Goal: Answer question/provide support

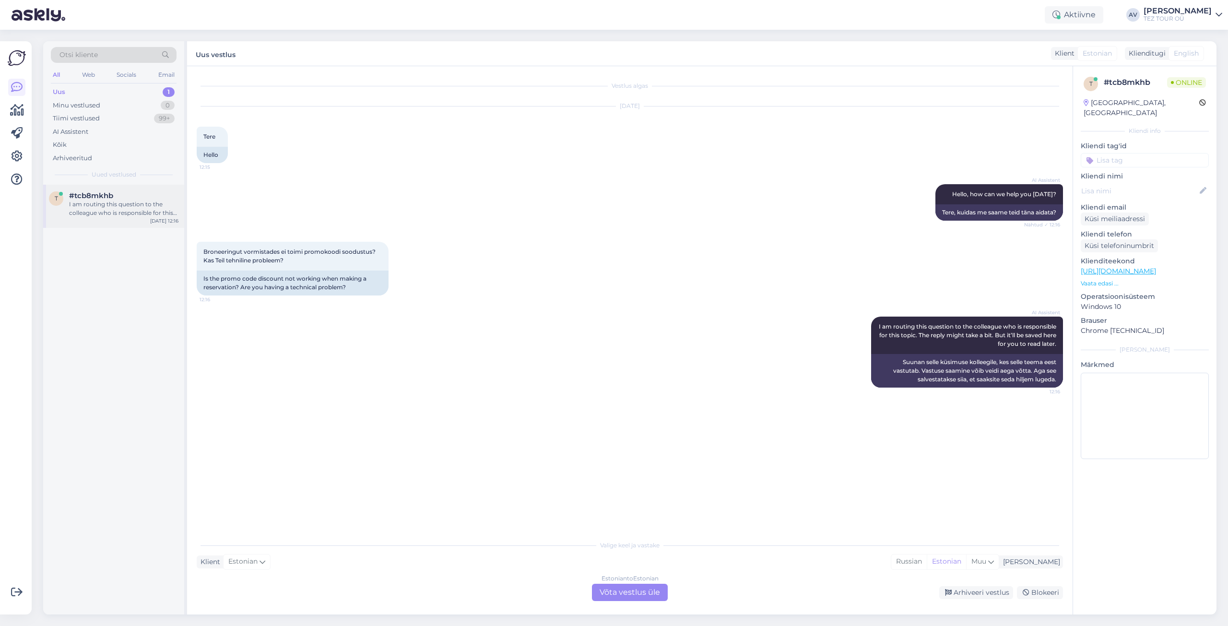
click at [90, 209] on div "I am routing this question to the colleague who is responsible for this topic. …" at bounding box center [123, 208] width 109 height 17
click at [631, 593] on div "Estonian to Estonian Võta vestlus üle" at bounding box center [630, 592] width 76 height 17
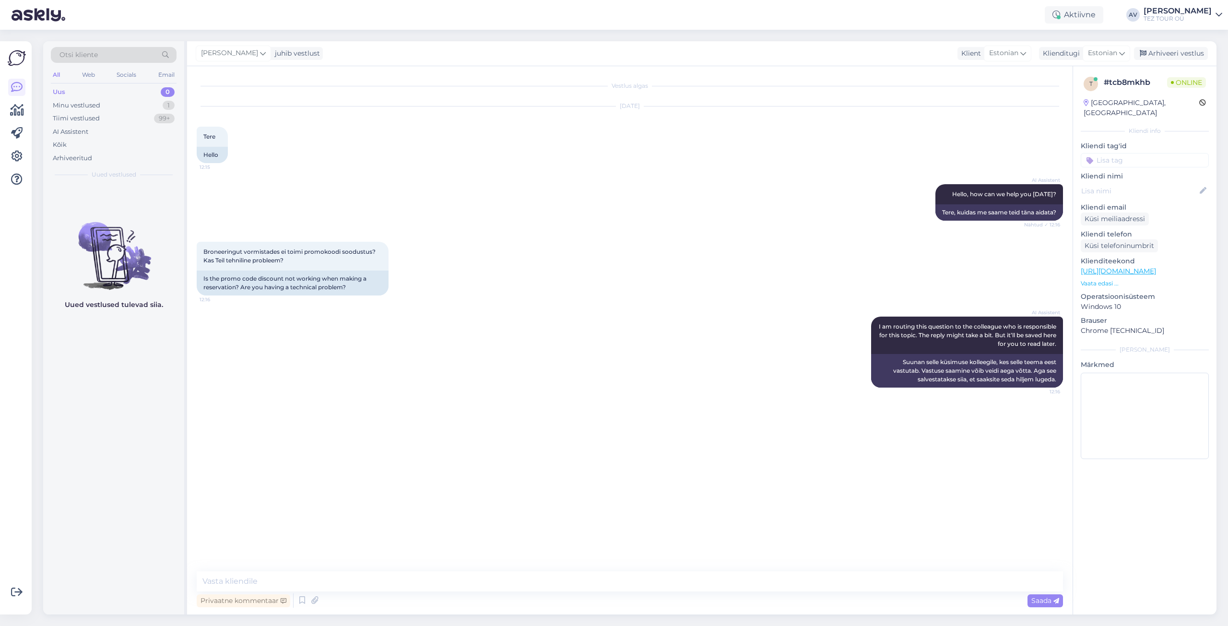
click at [1107, 153] on input at bounding box center [1144, 160] width 128 height 14
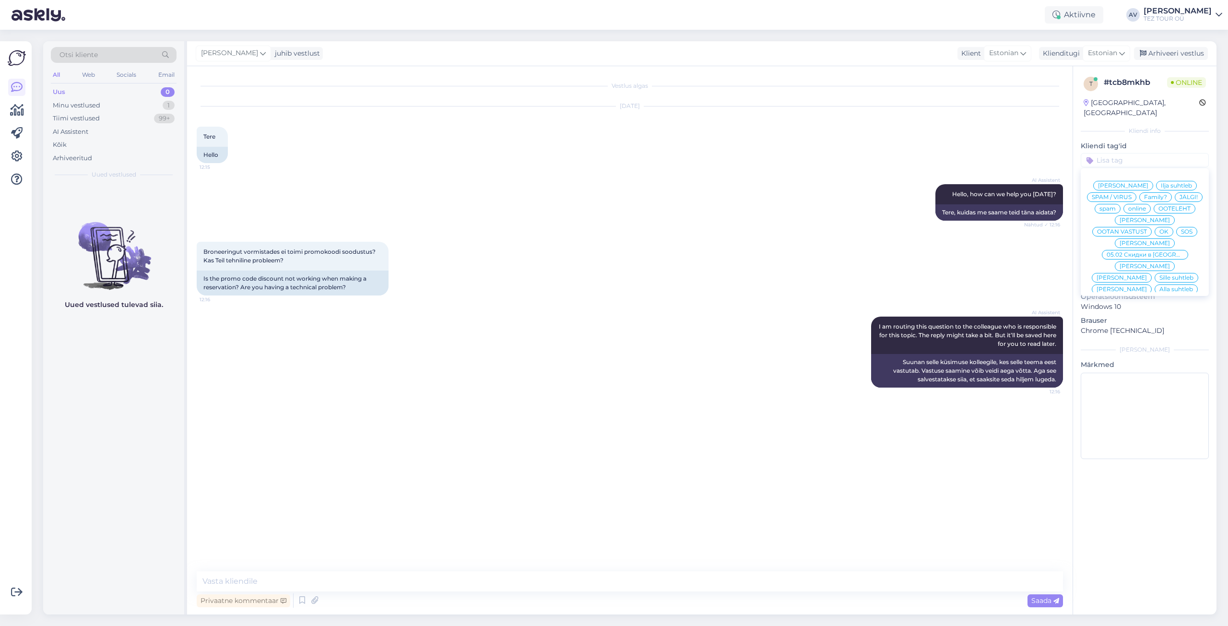
click at [1160, 217] on span "[PERSON_NAME]" at bounding box center [1144, 220] width 50 height 6
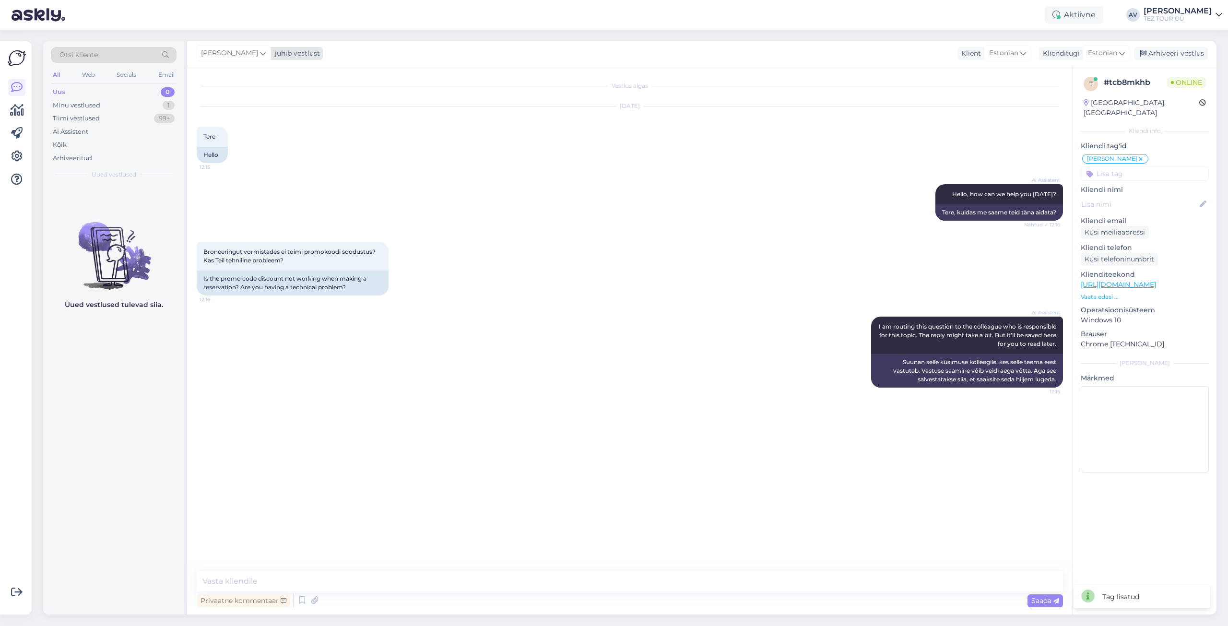
click at [260, 51] on icon at bounding box center [263, 53] width 6 height 11
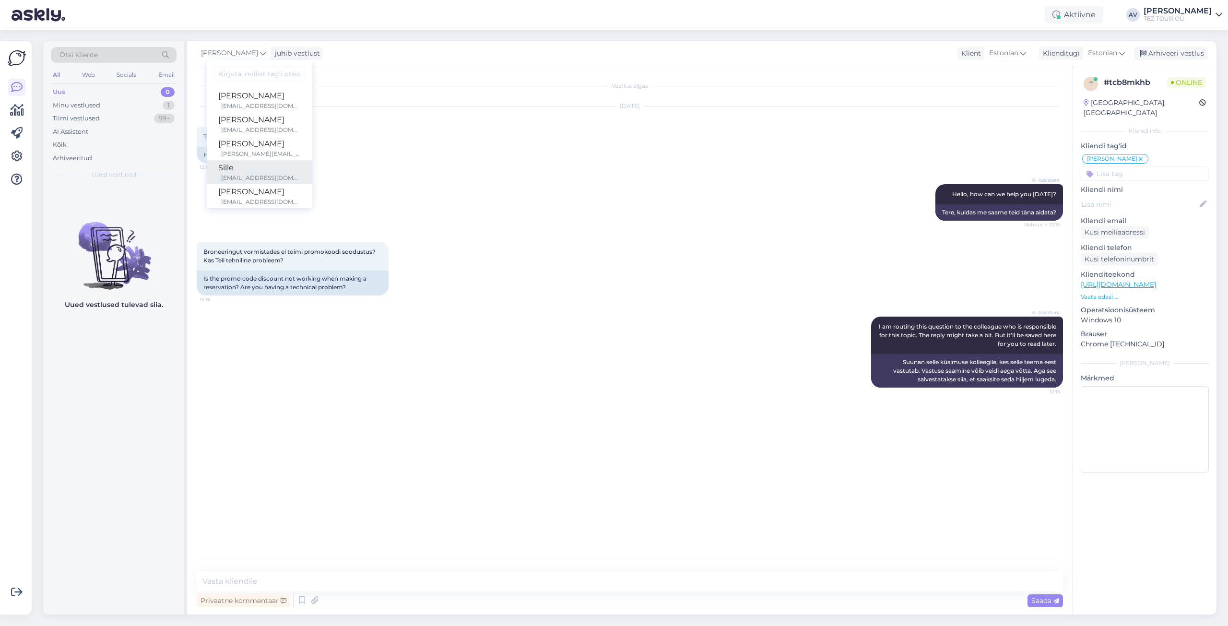
scroll to position [48, 0]
click at [252, 194] on div "Marika" at bounding box center [259, 192] width 82 height 12
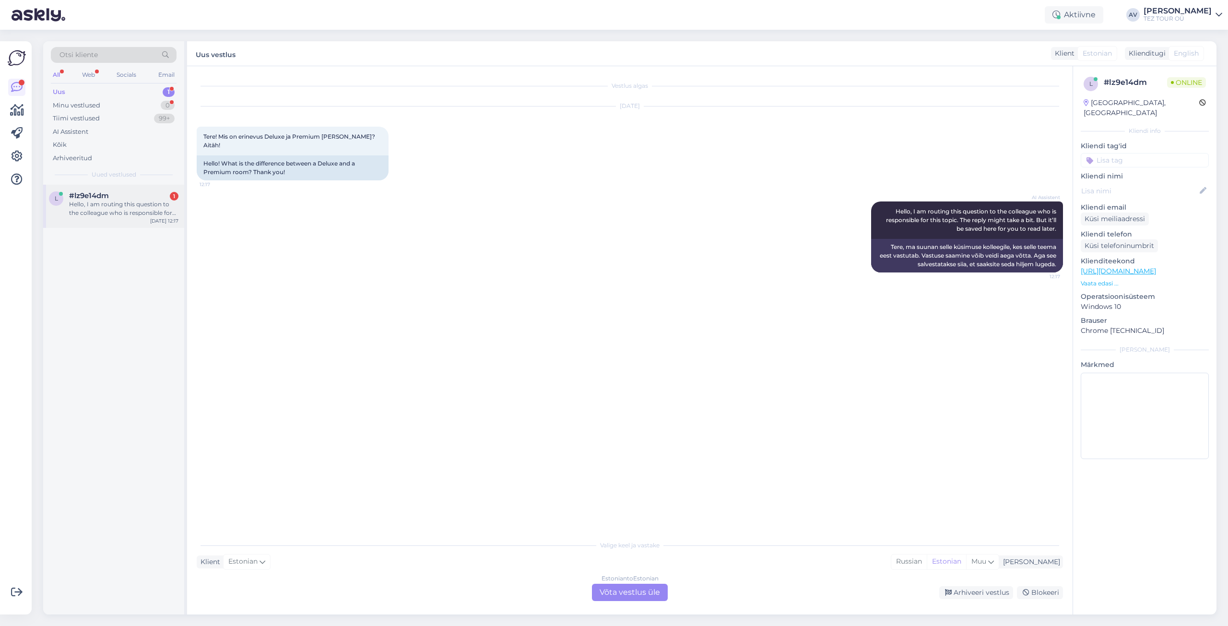
click at [124, 207] on div "Hello, I am routing this question to the colleague who is responsible for this …" at bounding box center [123, 208] width 109 height 17
click at [629, 591] on div "Estonian to Estonian Võta vestlus üle" at bounding box center [630, 592] width 76 height 17
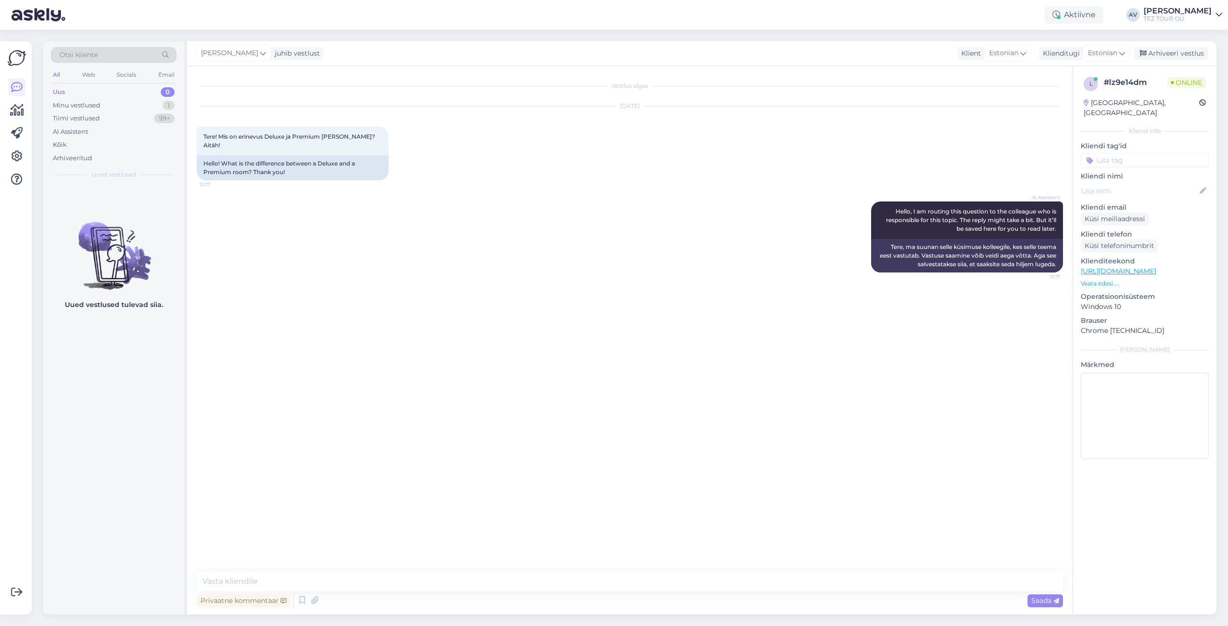
click at [1123, 153] on input at bounding box center [1144, 160] width 128 height 14
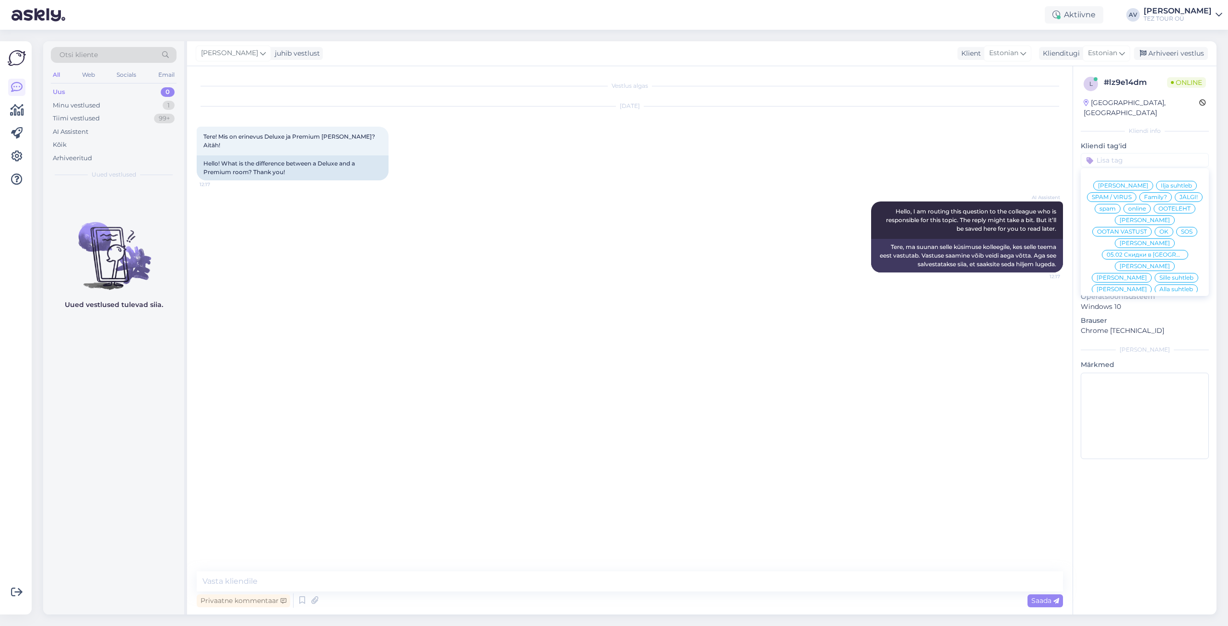
click at [1159, 286] on span "Alla suhtleb" at bounding box center [1176, 289] width 34 height 6
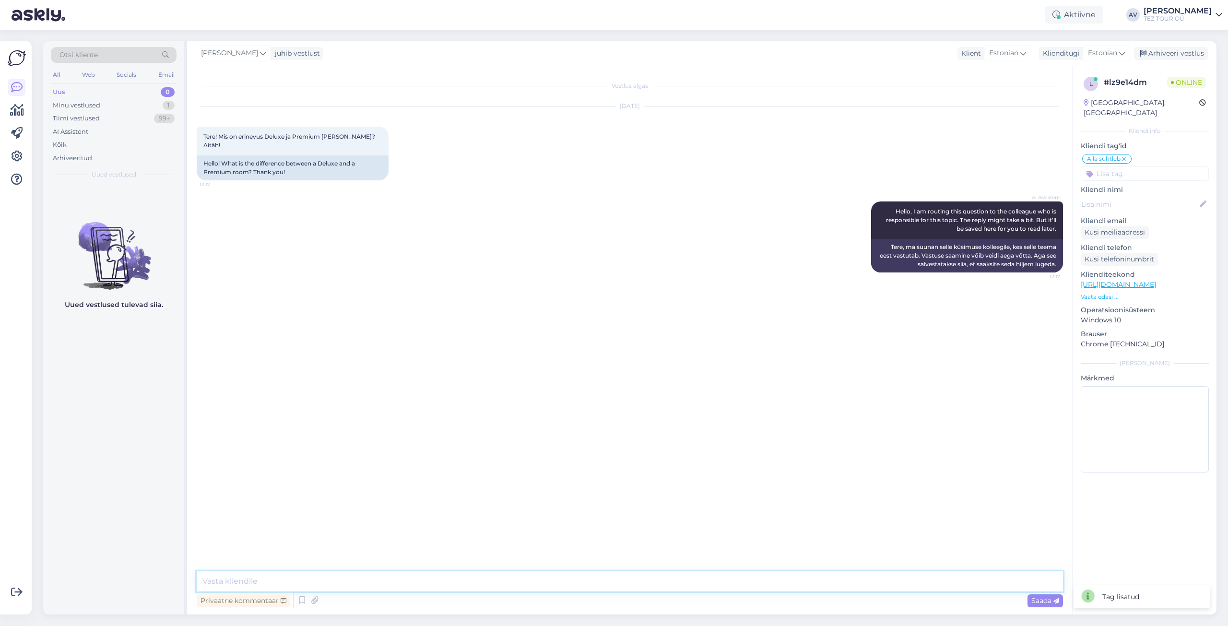
click at [764, 580] on textarea at bounding box center [630, 581] width 866 height 20
type textarea "Tere. Mis hotell on valitud, andke palun teada"
drag, startPoint x: 203, startPoint y: 335, endPoint x: 253, endPoint y: 339, distance: 50.1
click at [253, 341] on span "Sunrise Holidays Hurghadas" at bounding box center [243, 344] width 81 height 7
copy span "Sunrise Holidays"
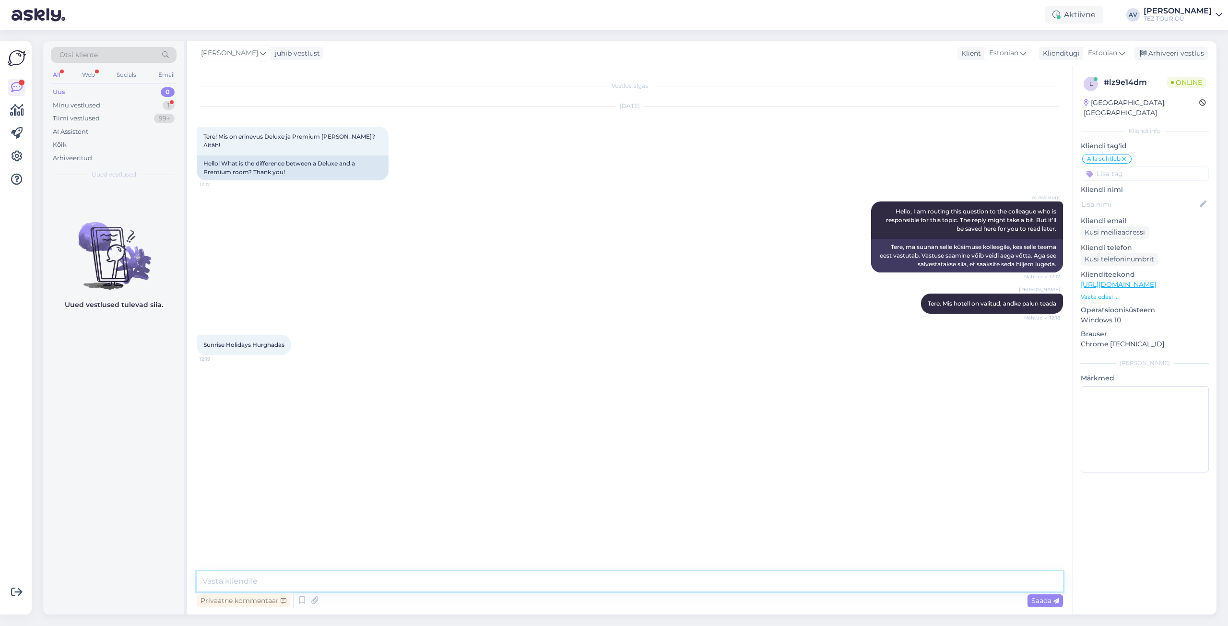
click at [433, 577] on textarea at bounding box center [630, 581] width 866 height 20
paste textarea "Premium Sea View (max. 3 in., 38 m2, 1 Queen size voodi või 2 üheinimese voodit…"
click at [622, 581] on textarea "Premium Sea View (max. 3 in., 38 m2, 1 Queen size voodi või 2 üheinimese voodit…" at bounding box center [630, 570] width 866 height 44
paste textarea "terrass"
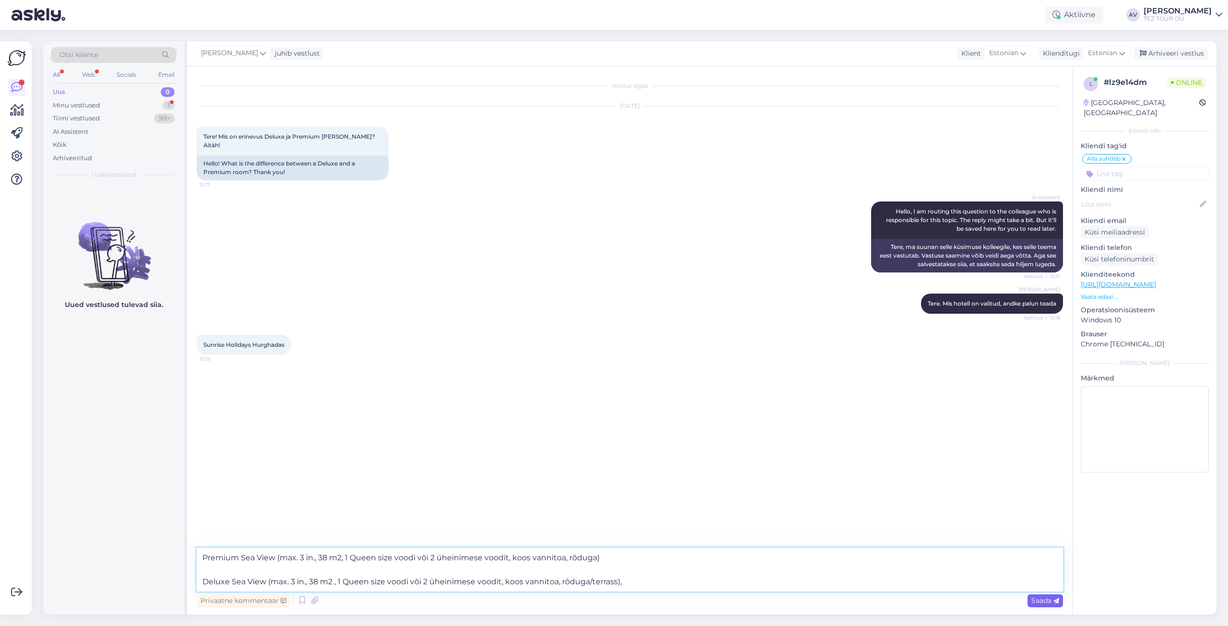
type textarea "Premium Sea View (max. 3 in., 38 m2, 1 Queen size voodi või 2 üheinimese voodit…"
click at [1055, 601] on icon at bounding box center [1056, 601] width 6 height 6
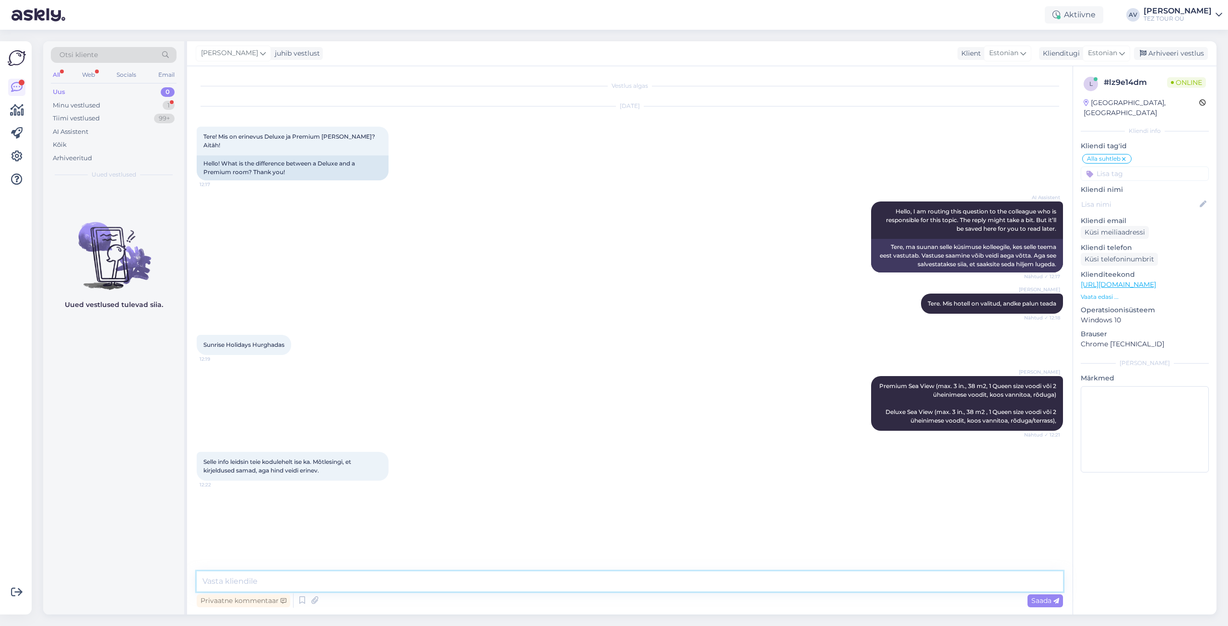
click at [431, 581] on textarea at bounding box center [630, 581] width 866 height 20
type textarea "Delux toas võib olla ka terrass"
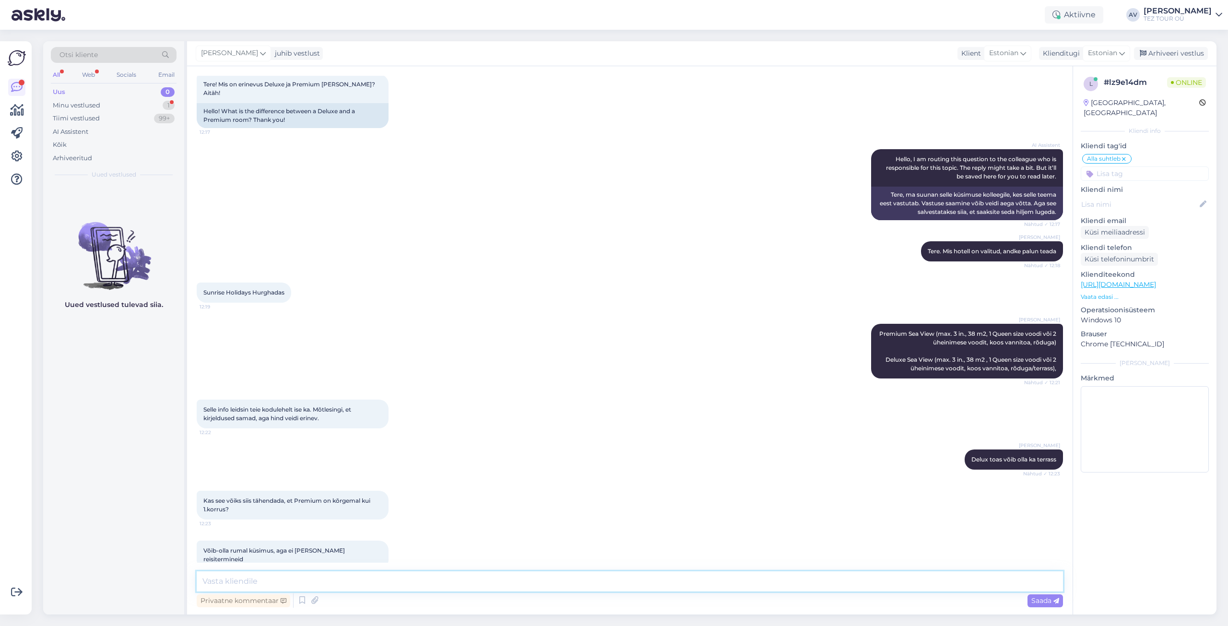
click at [462, 583] on textarea at bounding box center [630, 581] width 866 height 20
click at [1045, 603] on span "Saada" at bounding box center [1045, 600] width 28 height 9
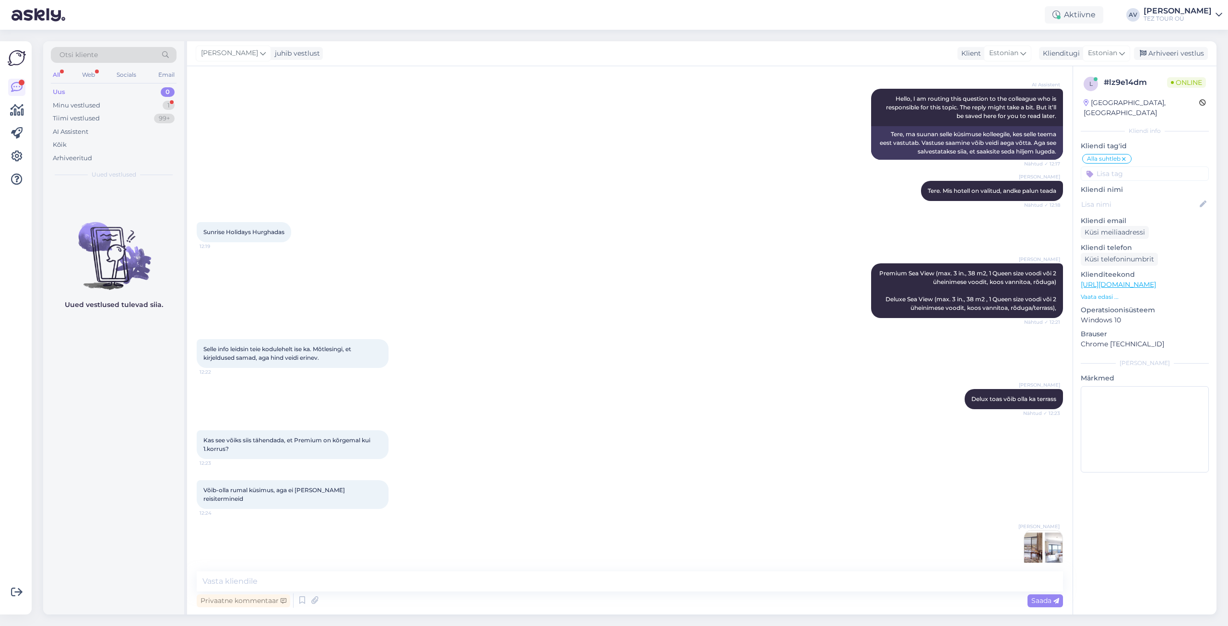
click at [1029, 531] on img at bounding box center [1043, 549] width 38 height 38
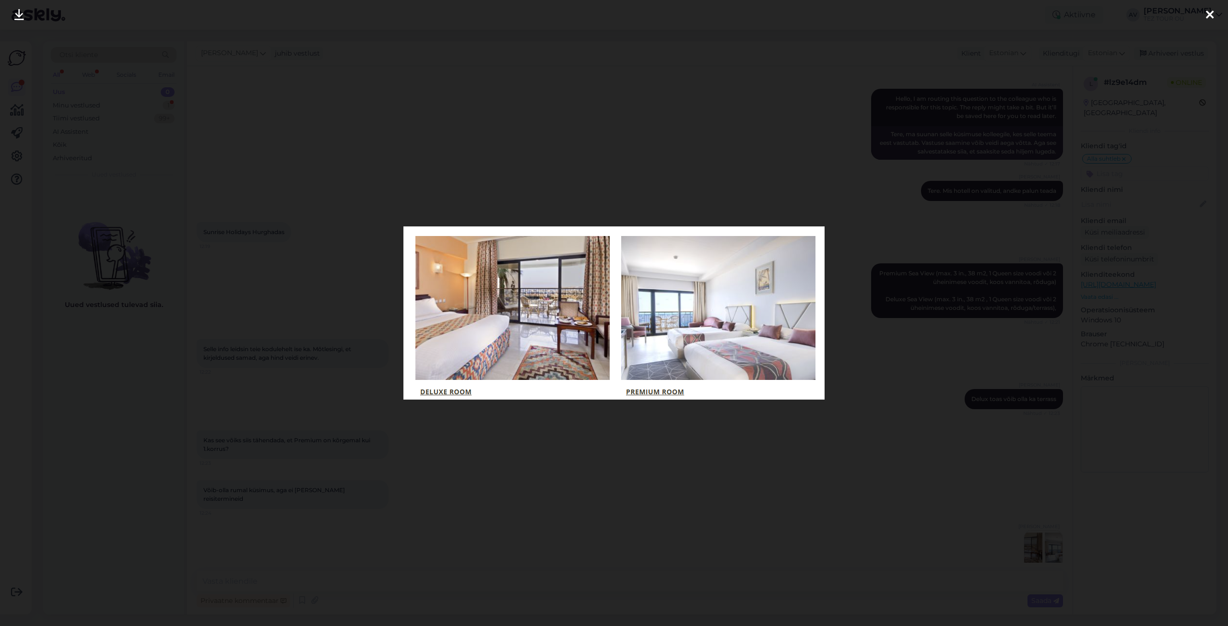
click at [1212, 14] on icon at bounding box center [1210, 15] width 8 height 12
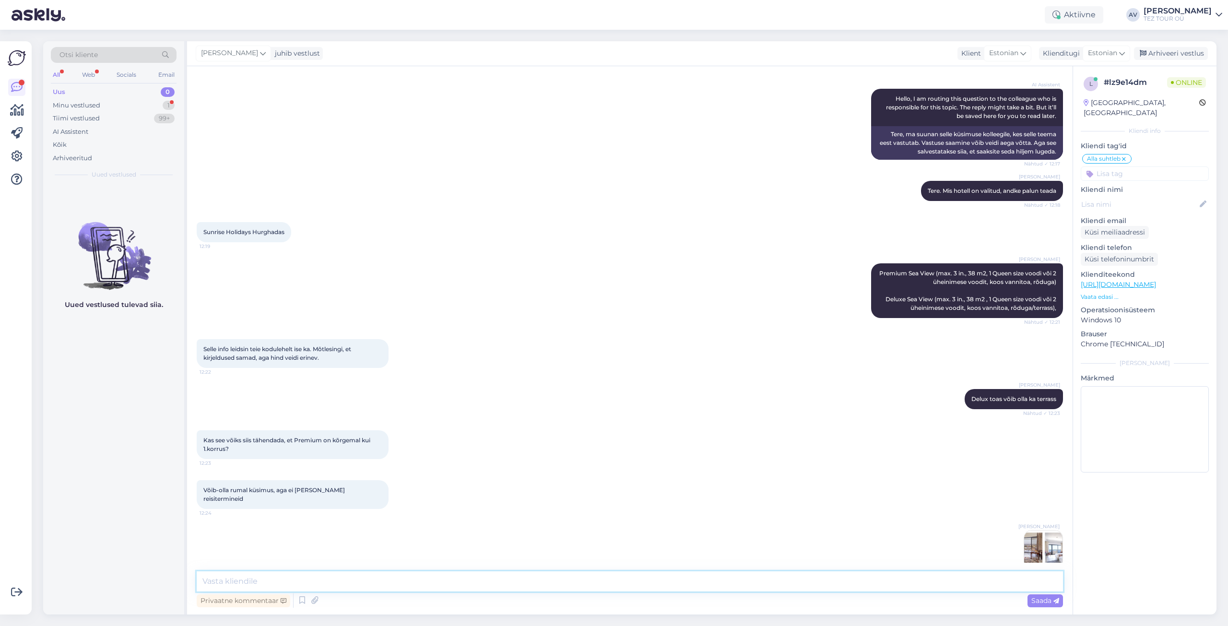
click at [461, 582] on textarea at bounding box center [630, 581] width 866 height 20
paste textarea "kõik küsimused on täiesti asjakohased ja jah, kui on terrass, siis see on esime…"
type textarea "kõik küsimused on täiesti asjakohased ja jah, kui on terrass, siis see on esime…"
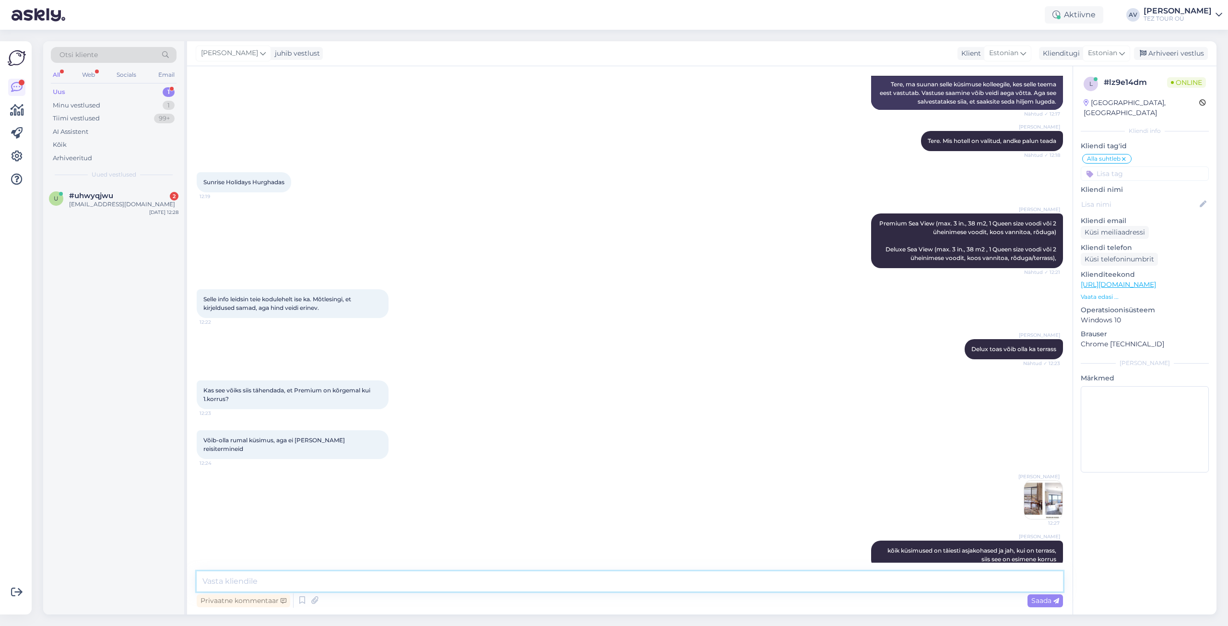
click at [269, 579] on textarea at bounding box center [630, 581] width 866 height 20
paste textarea "Teile võib olla mugav saada pakkumine e-posti teel"
type textarea "Teile võib olla mugav saada pakkumine e-posti teel"
click at [1044, 601] on span "Saada" at bounding box center [1045, 600] width 28 height 9
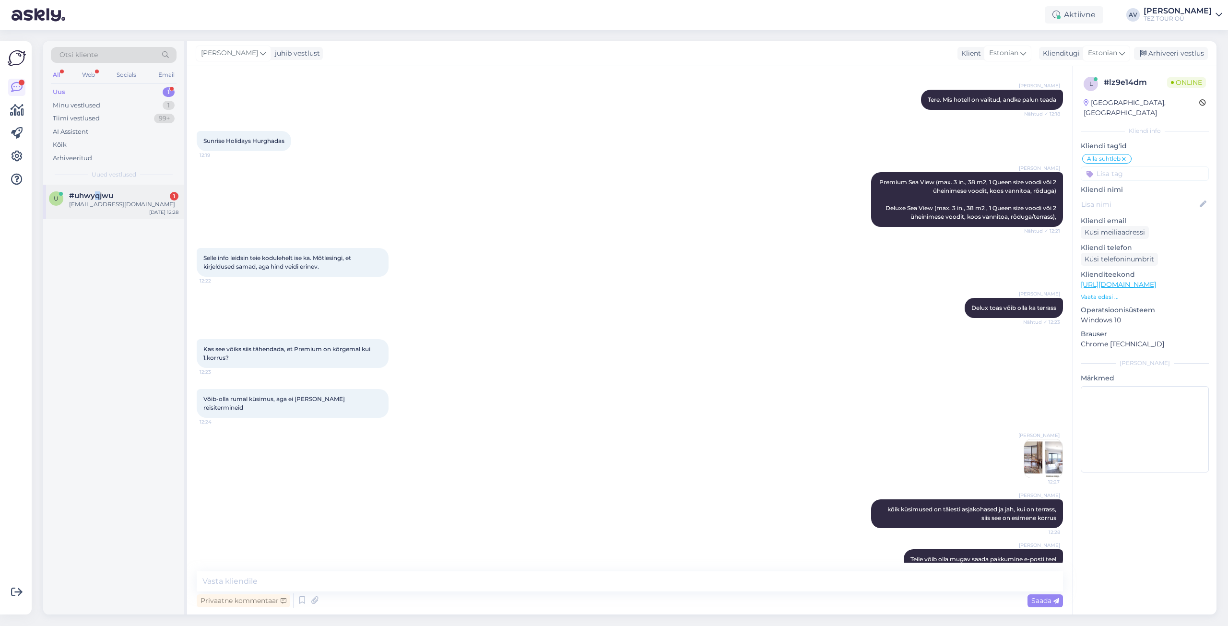
click at [97, 198] on span "#uhwyqjwu" at bounding box center [91, 195] width 44 height 9
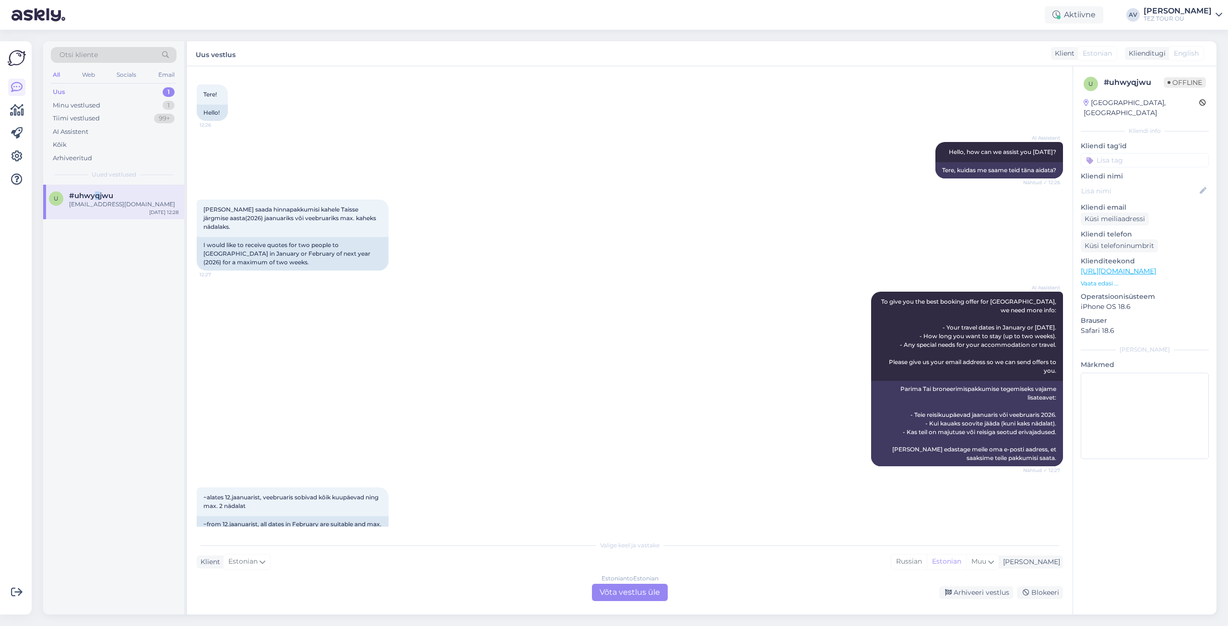
scroll to position [0, 0]
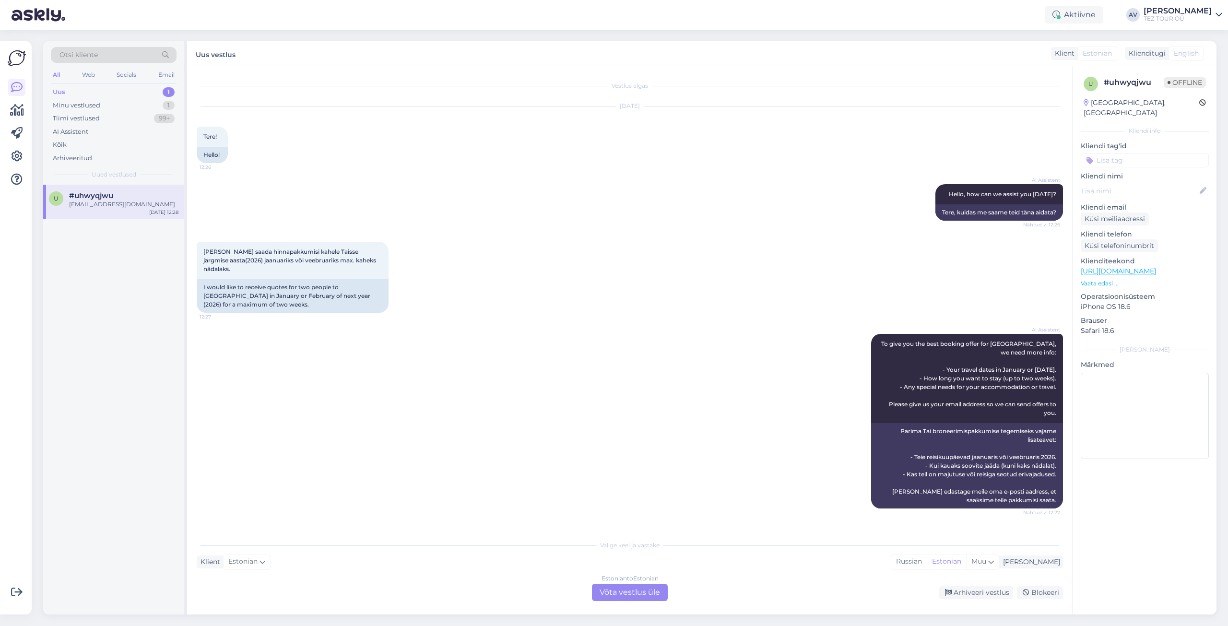
click at [626, 593] on div "Estonian to Estonian Võta vestlus üle" at bounding box center [630, 592] width 76 height 17
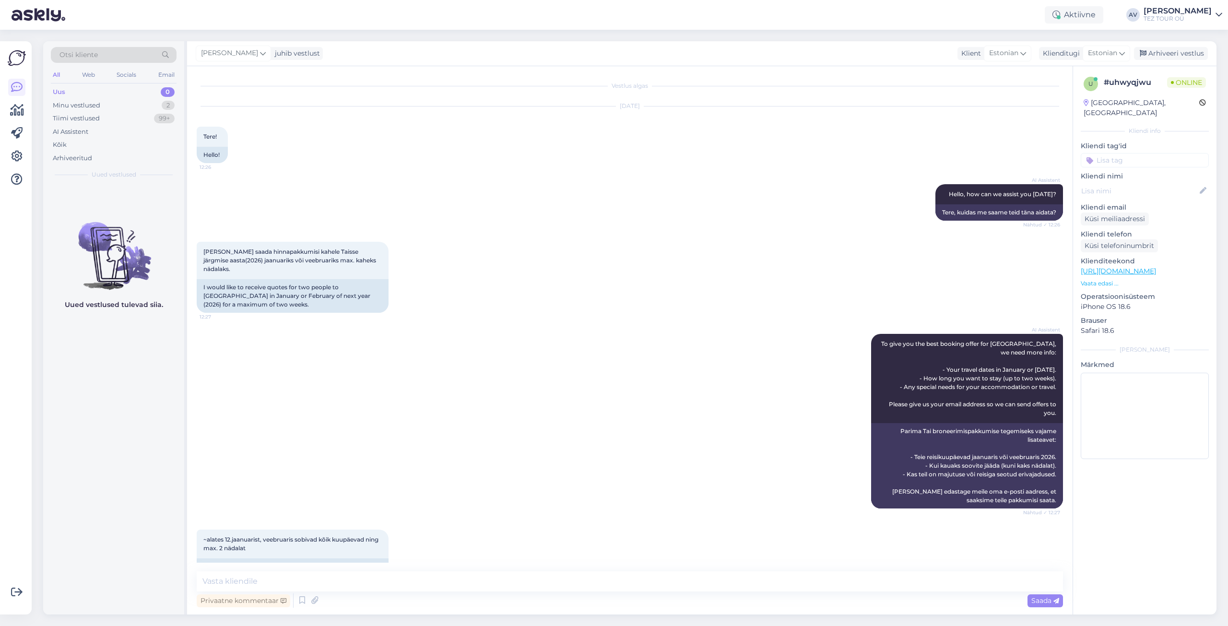
click at [1101, 153] on input at bounding box center [1144, 160] width 128 height 14
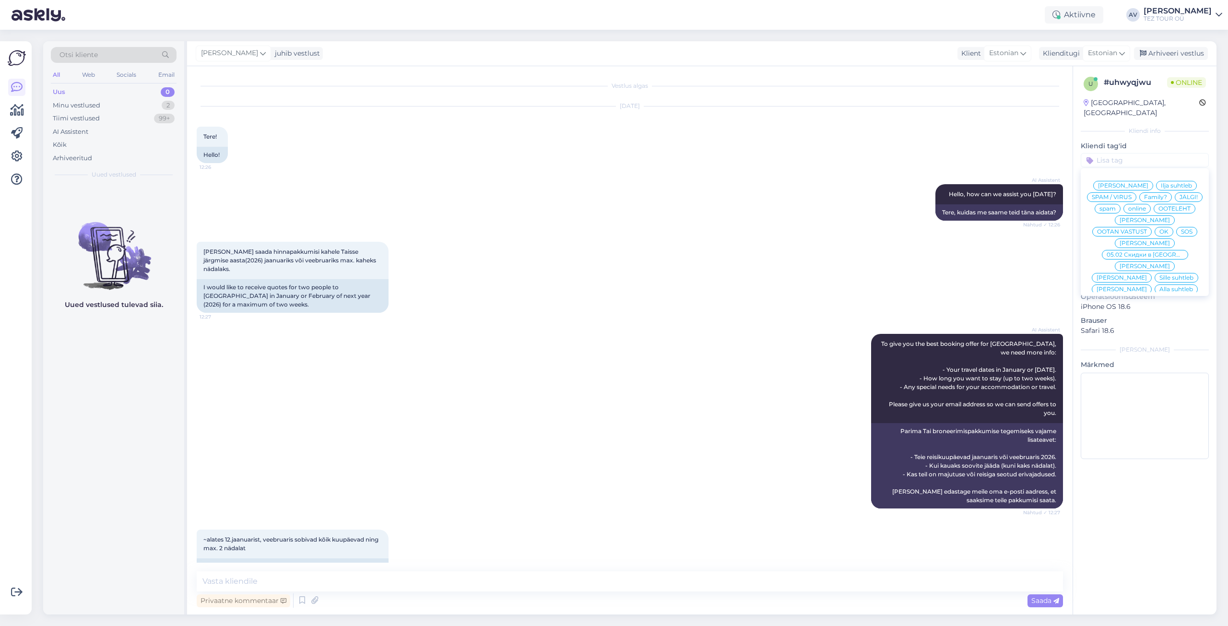
click at [1159, 286] on span "Alla suhtleb" at bounding box center [1176, 289] width 34 height 6
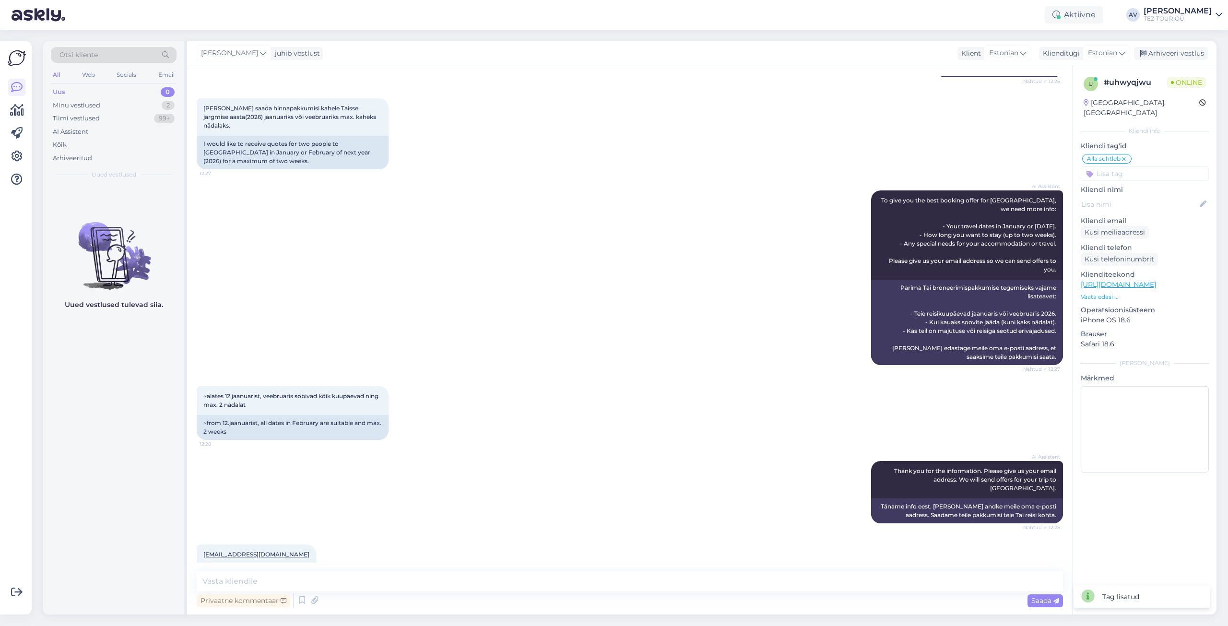
scroll to position [155, 0]
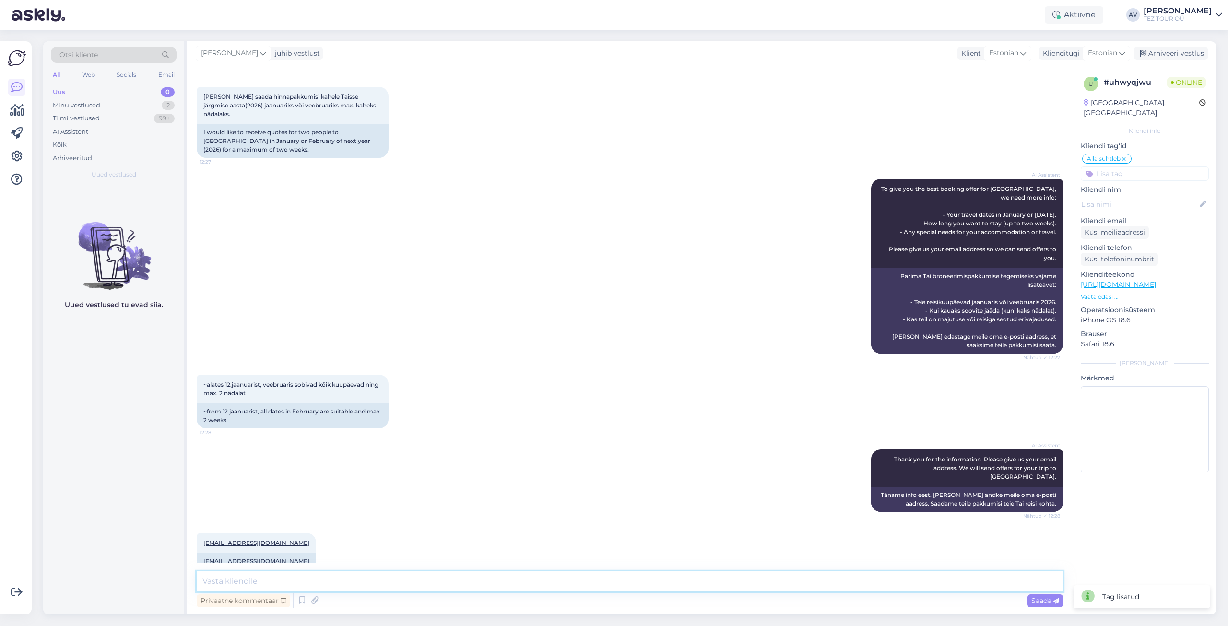
click at [445, 586] on textarea at bounding box center [630, 581] width 866 height 20
type textarea "[PERSON_NAME]"
type textarea "Tere. Täname Teid ja edastame pakkumised e-mailile."
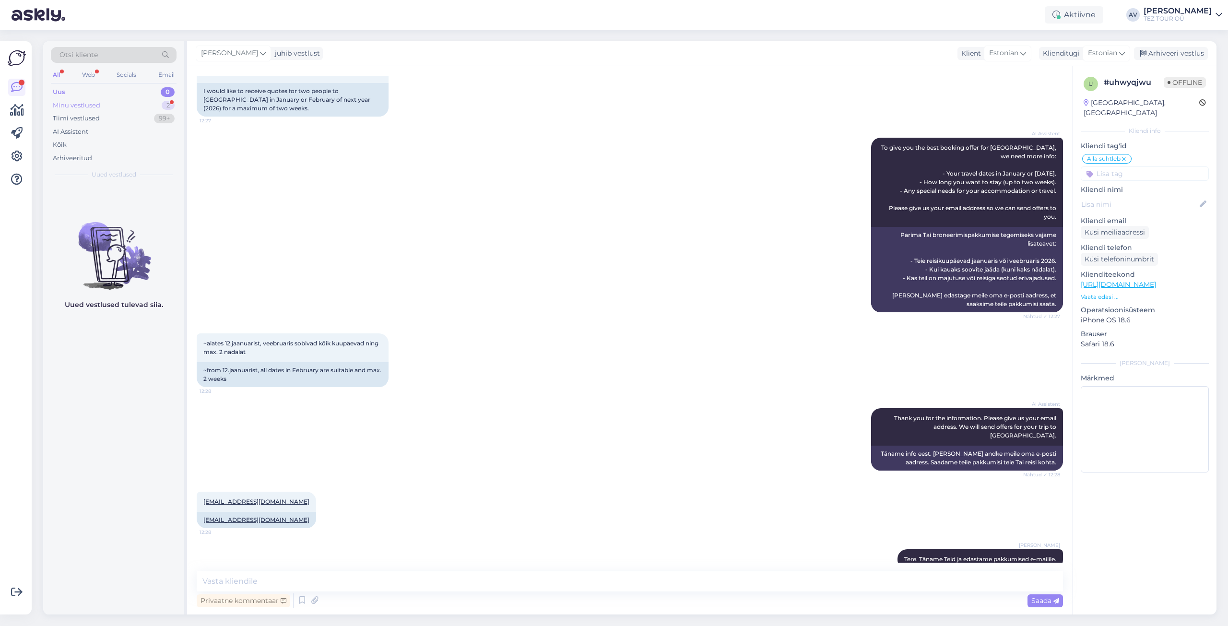
click at [59, 105] on div "Minu vestlused" at bounding box center [76, 106] width 47 height 10
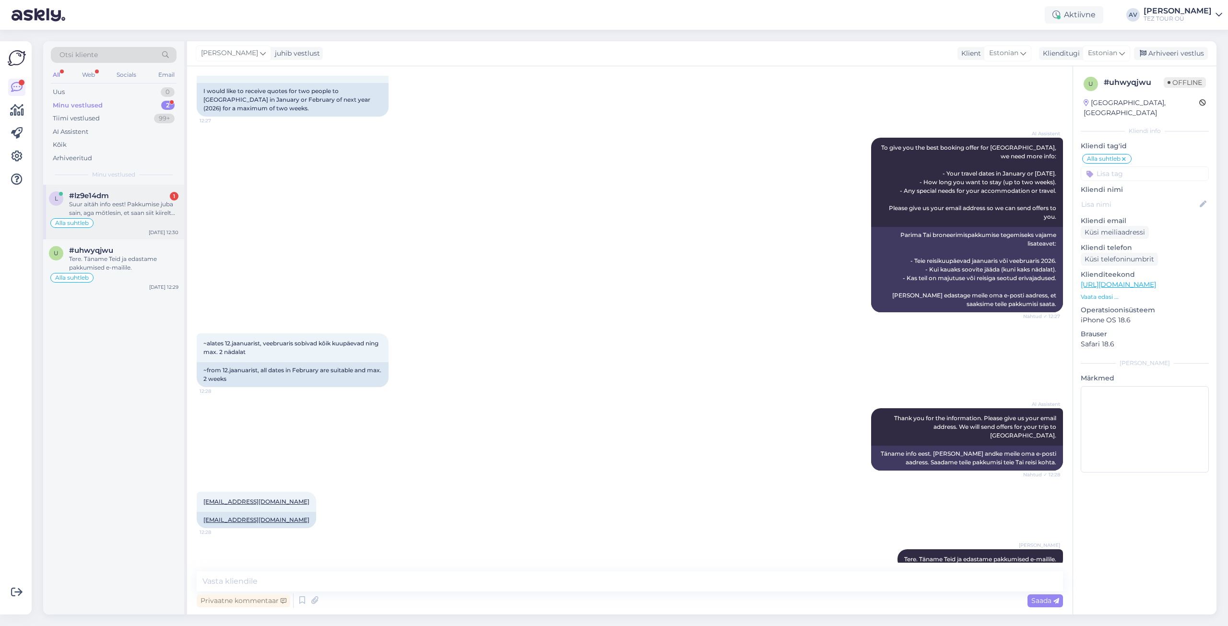
click at [112, 203] on div "Suur aitäh info eest! Pakkumise juba sain, aga mõtlesin, et saan siit kiirelt v…" at bounding box center [123, 208] width 109 height 17
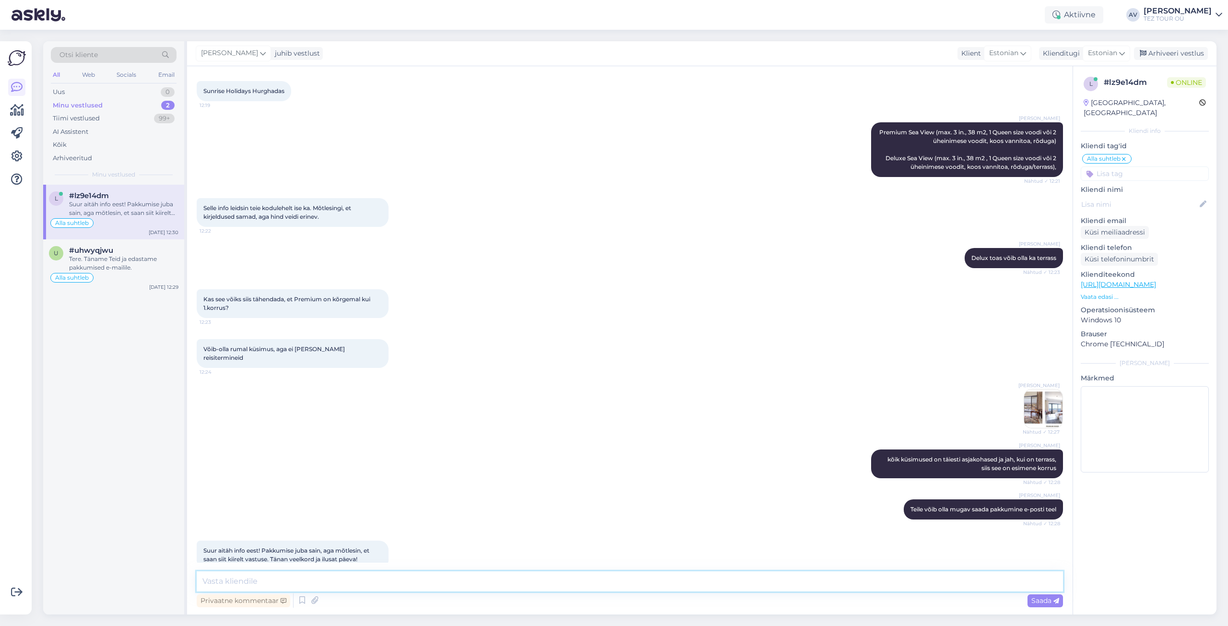
click at [414, 583] on textarea at bounding box center [630, 581] width 866 height 20
type textarea "Aitäh!"
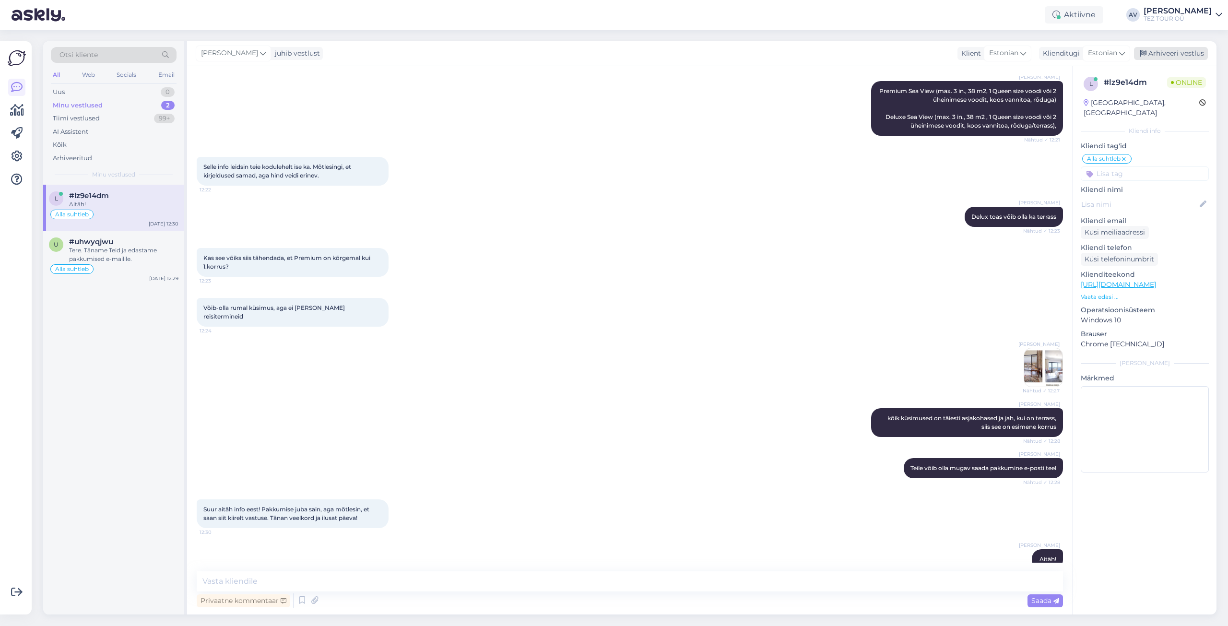
click at [1176, 54] on div "Arhiveeri vestlus" at bounding box center [1171, 53] width 74 height 13
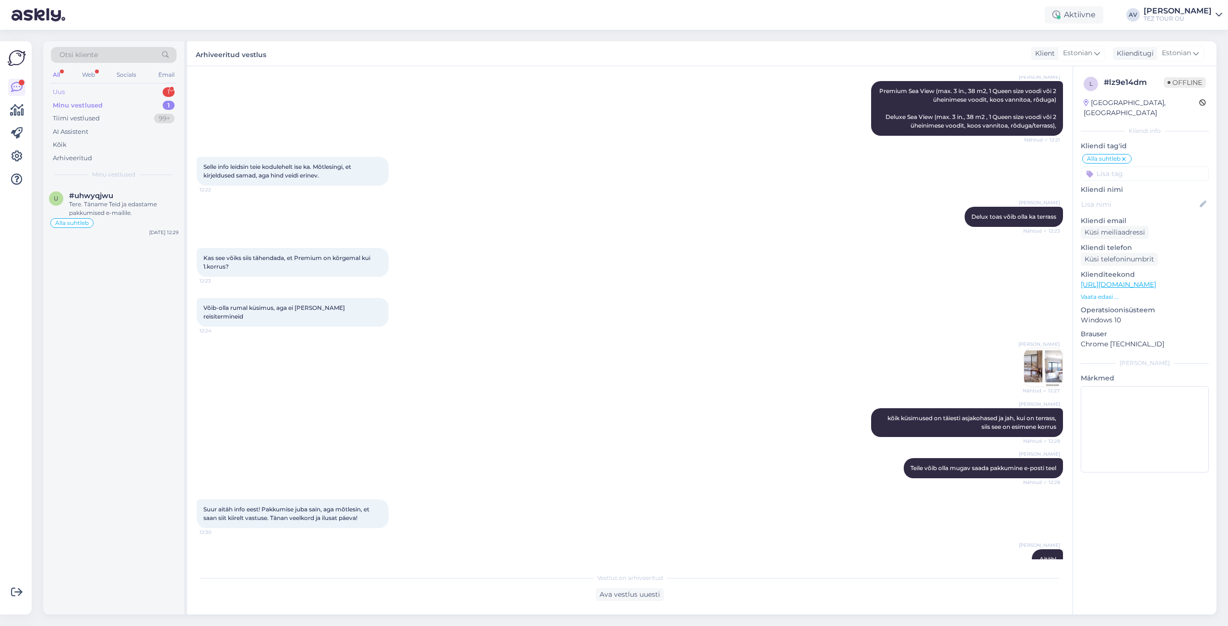
click at [122, 94] on div "Uus 1" at bounding box center [114, 91] width 126 height 13
click at [119, 205] on div "Hello, I am routing this question to the colleague who is responsible for this …" at bounding box center [123, 208] width 109 height 17
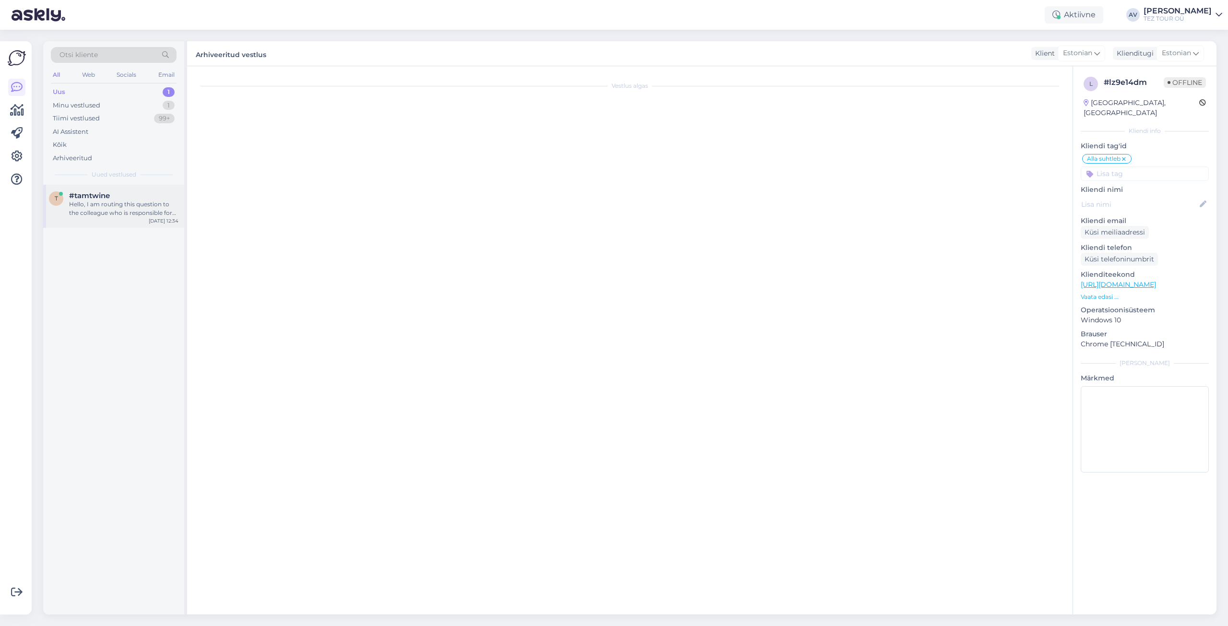
scroll to position [0, 0]
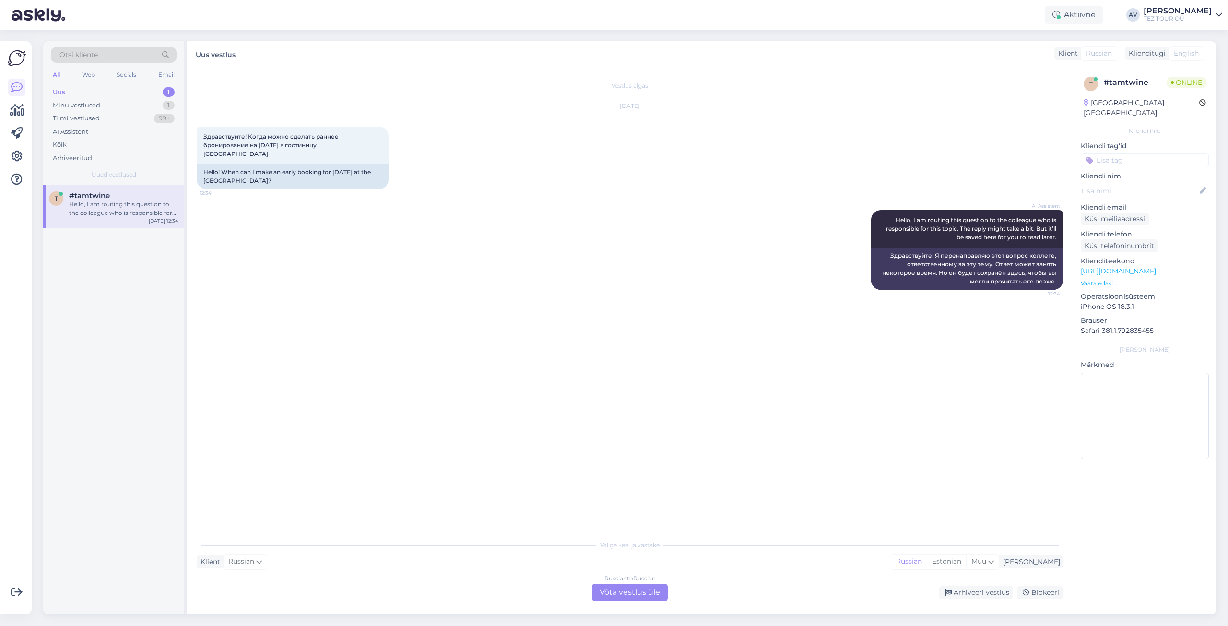
click at [650, 589] on div "Russian to Russian Võta vestlus üle" at bounding box center [630, 592] width 76 height 17
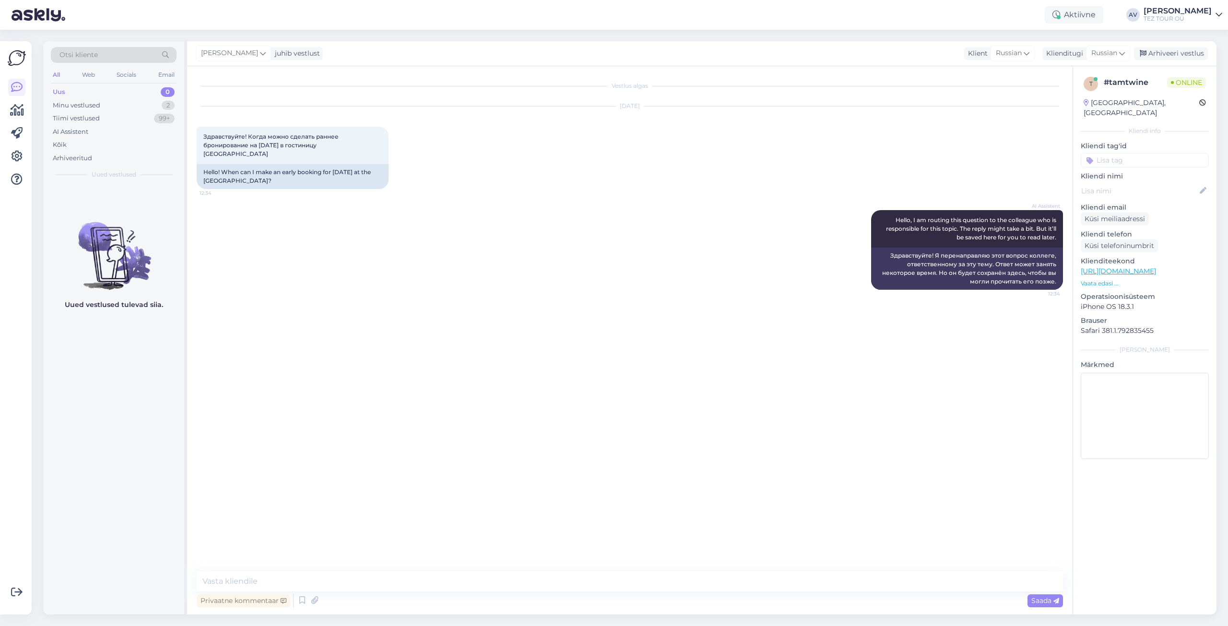
click at [1127, 153] on input at bounding box center [1144, 160] width 128 height 14
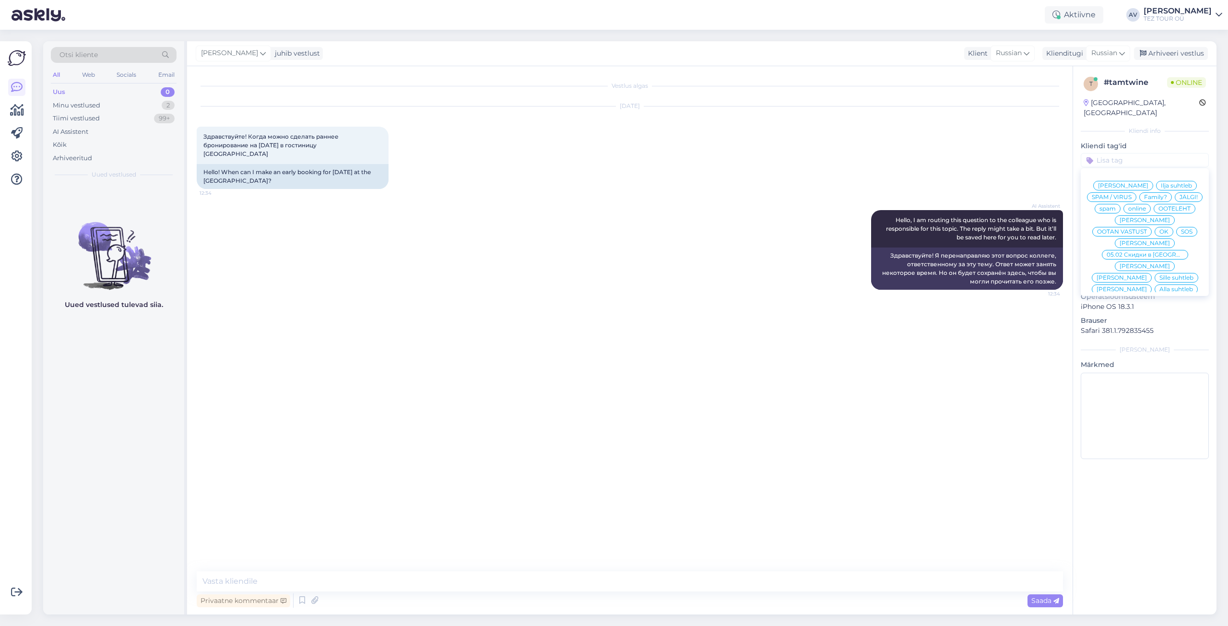
click at [1159, 286] on span "Alla suhtleb" at bounding box center [1176, 289] width 34 height 6
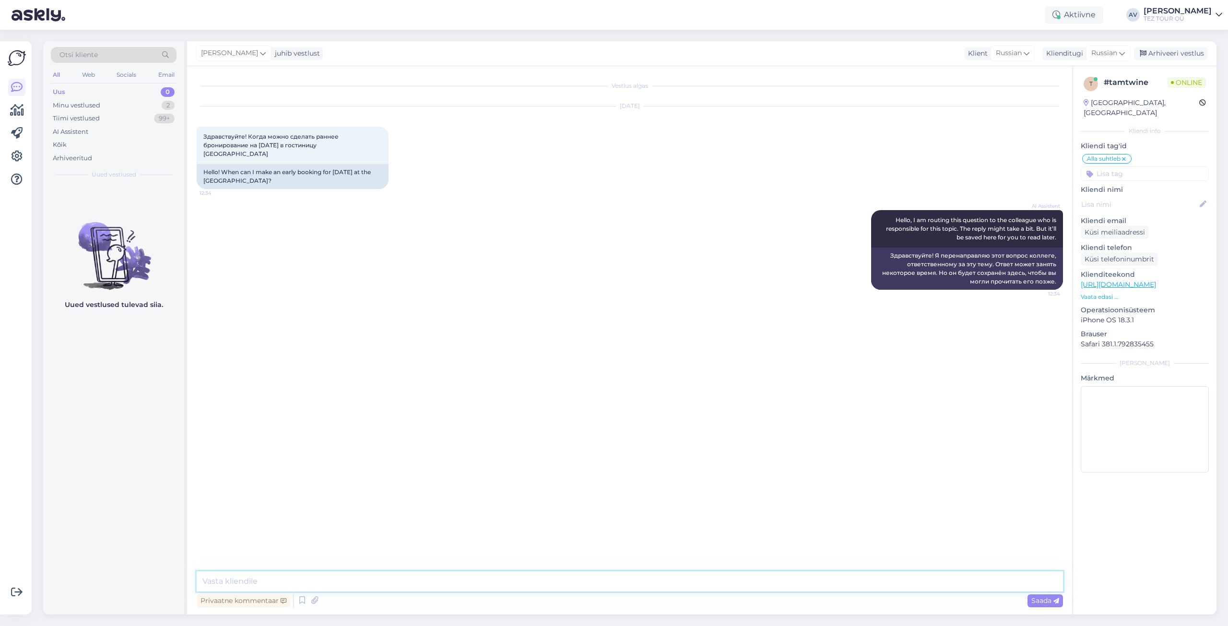
click at [328, 585] on textarea at bounding box center [630, 581] width 866 height 20
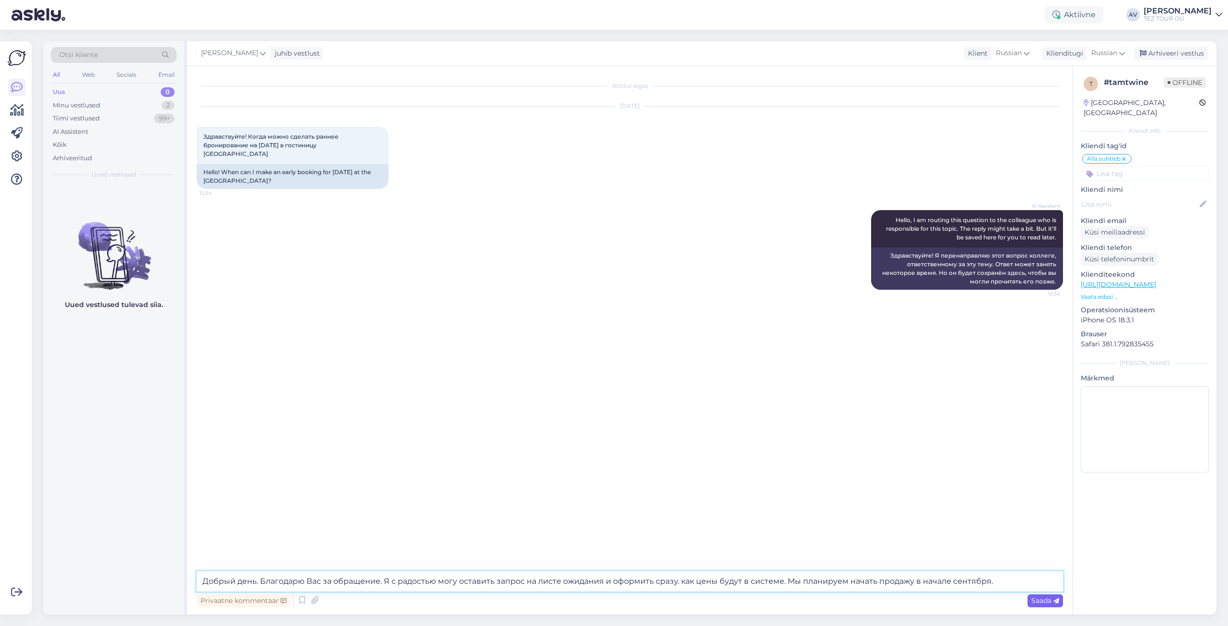
type textarea "Добрый день. Благодарю Вас за обращение. Я с радостью могу оставить запрос на л…"
click at [1056, 599] on icon at bounding box center [1056, 601] width 6 height 6
